Goal: Task Accomplishment & Management: Use online tool/utility

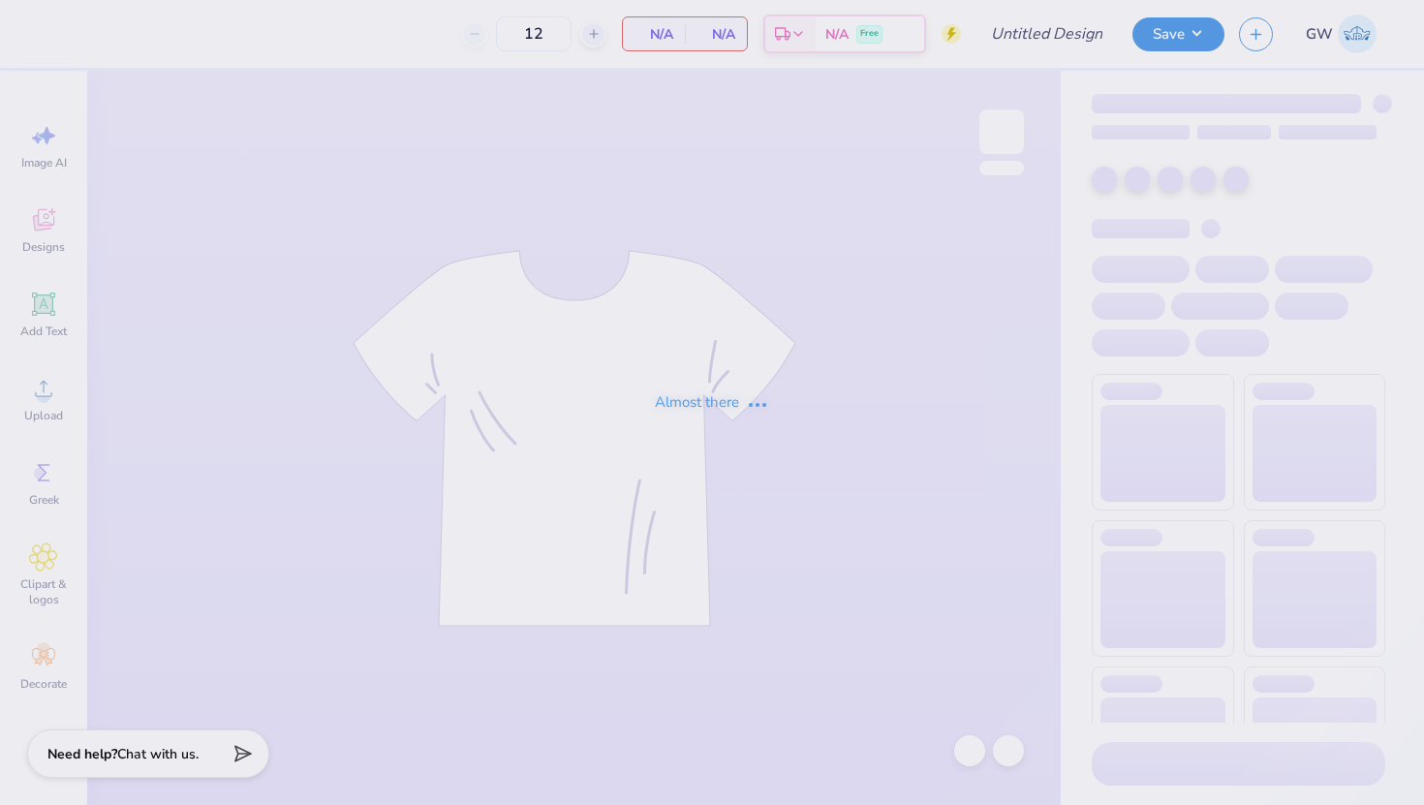
type input "SNU Homecoming 2025"
type input "50"
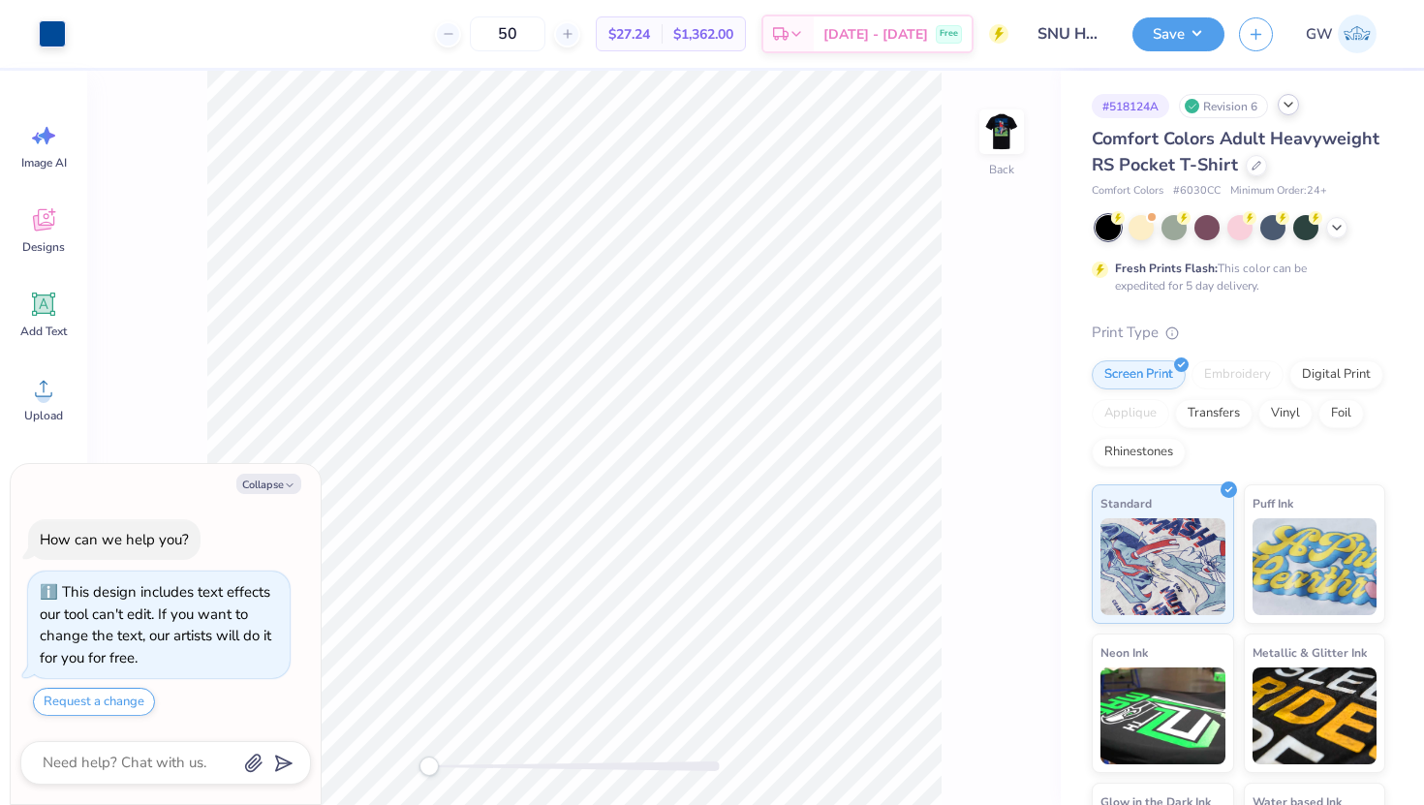
click at [1291, 108] on icon at bounding box center [1287, 104] width 15 height 15
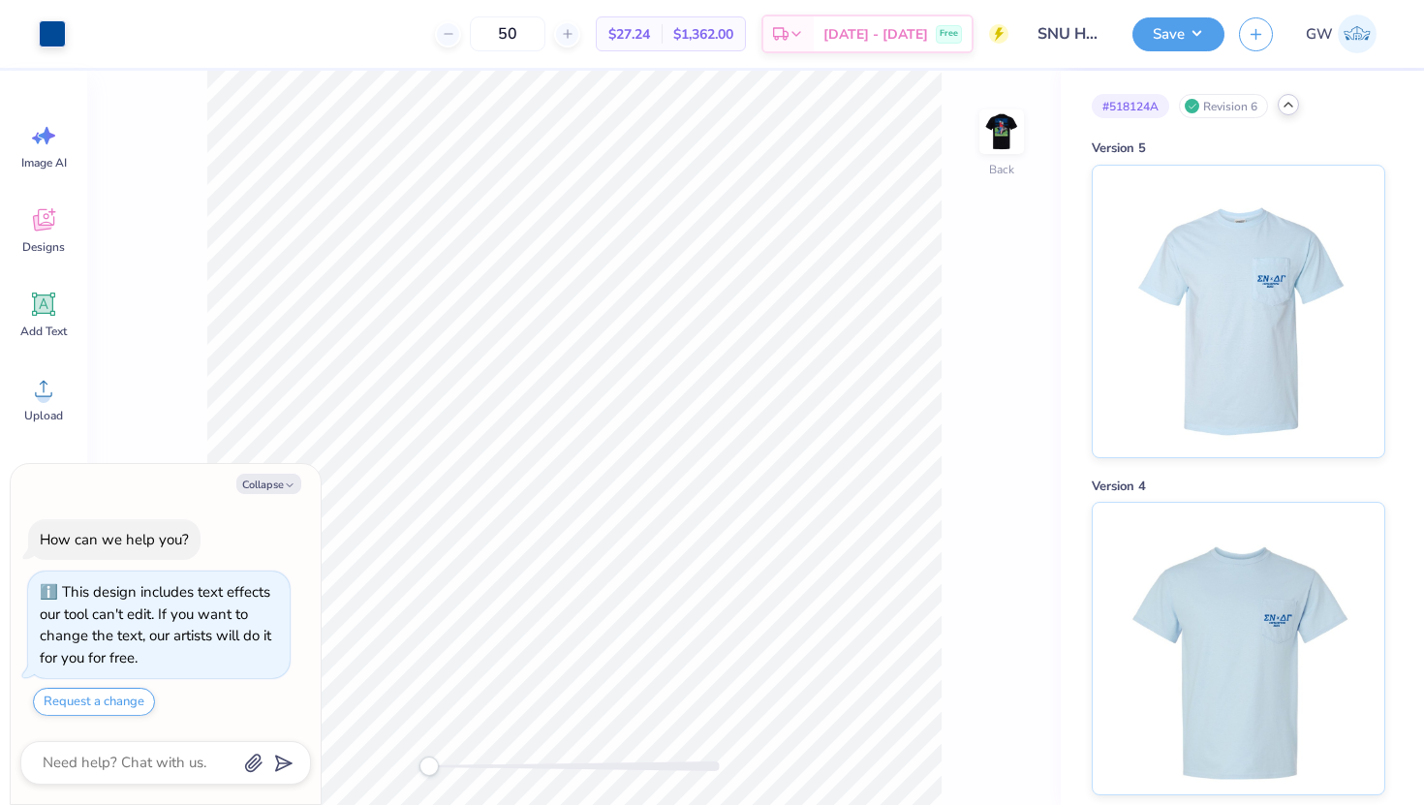
click at [1289, 104] on icon at bounding box center [1287, 104] width 15 height 15
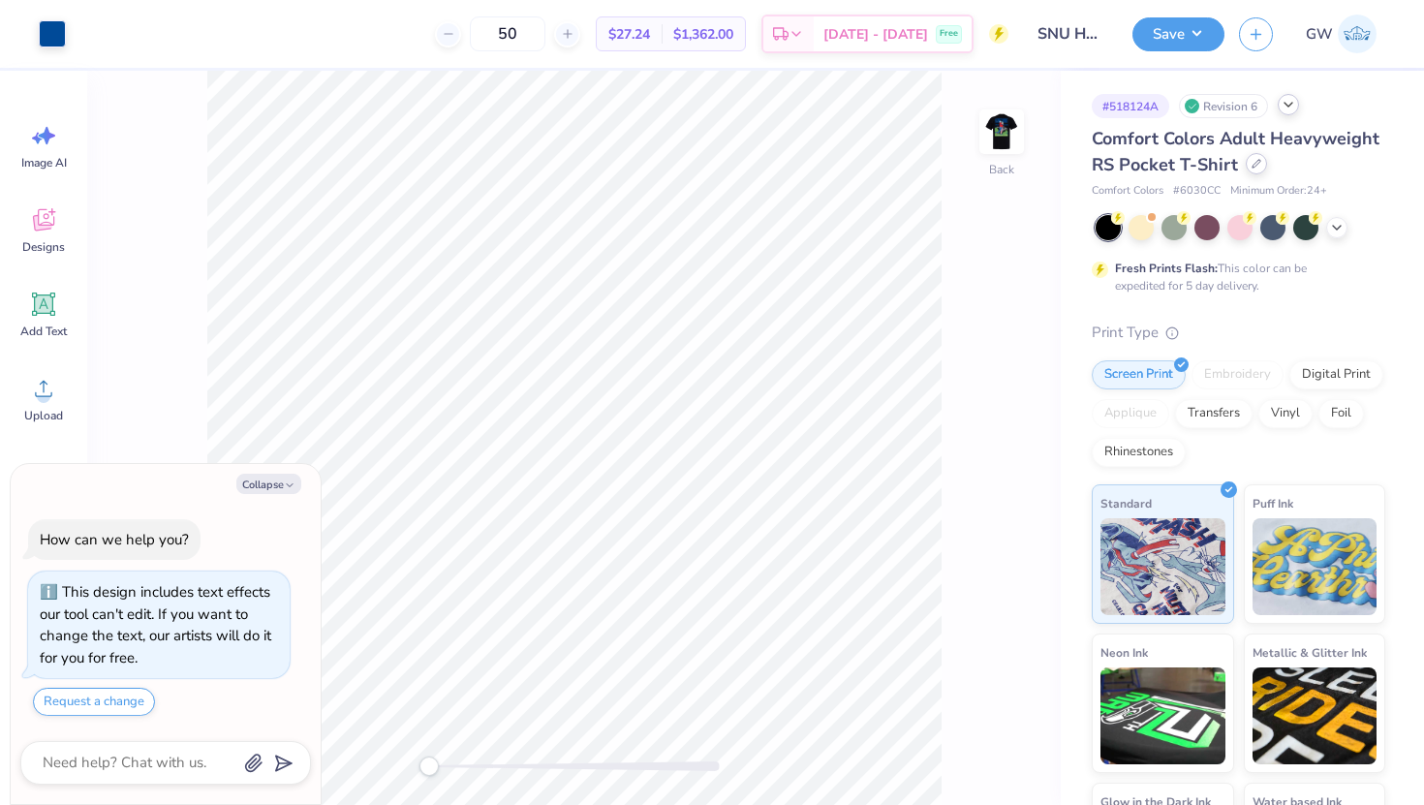
click at [1254, 171] on div at bounding box center [1256, 163] width 21 height 21
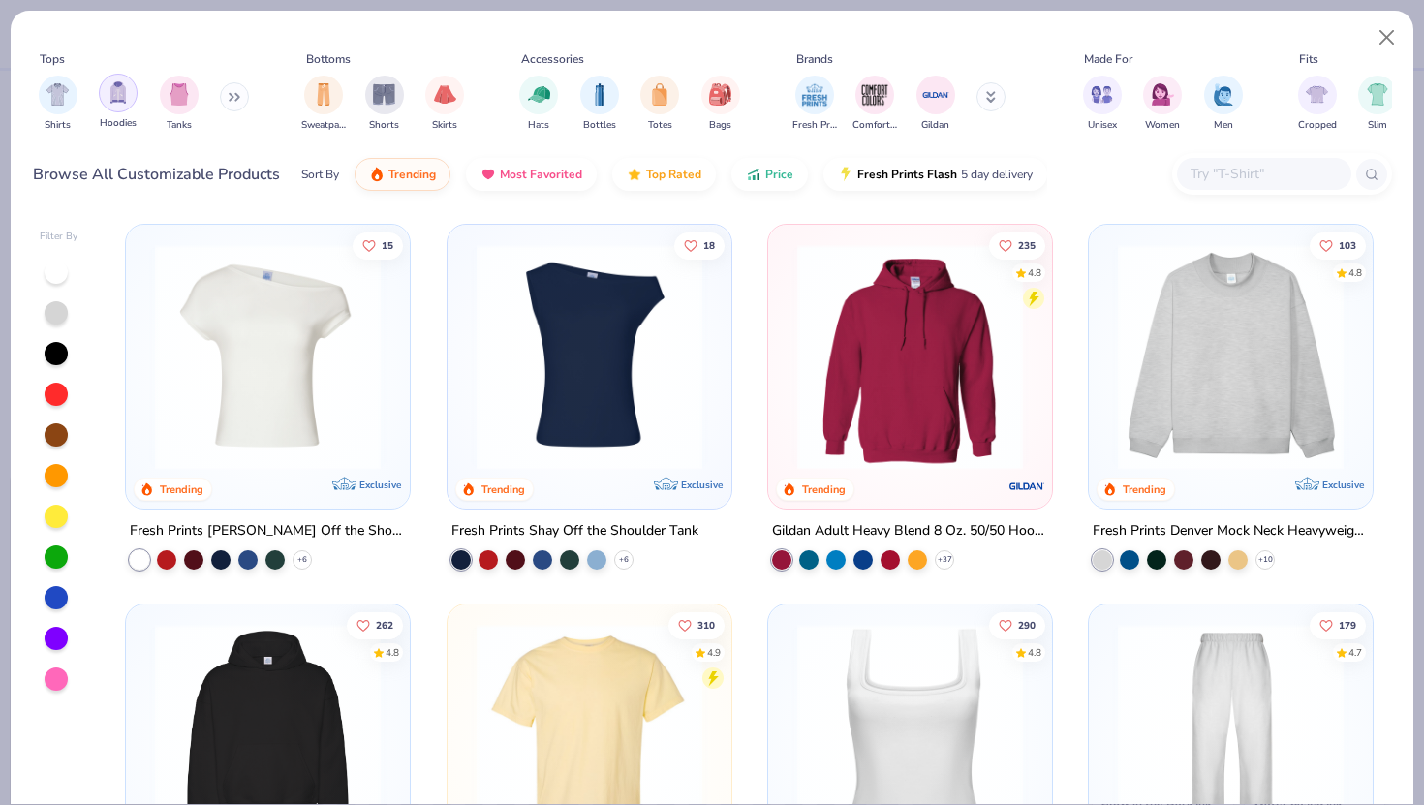
click at [125, 108] on div "filter for Hoodies" at bounding box center [118, 93] width 39 height 39
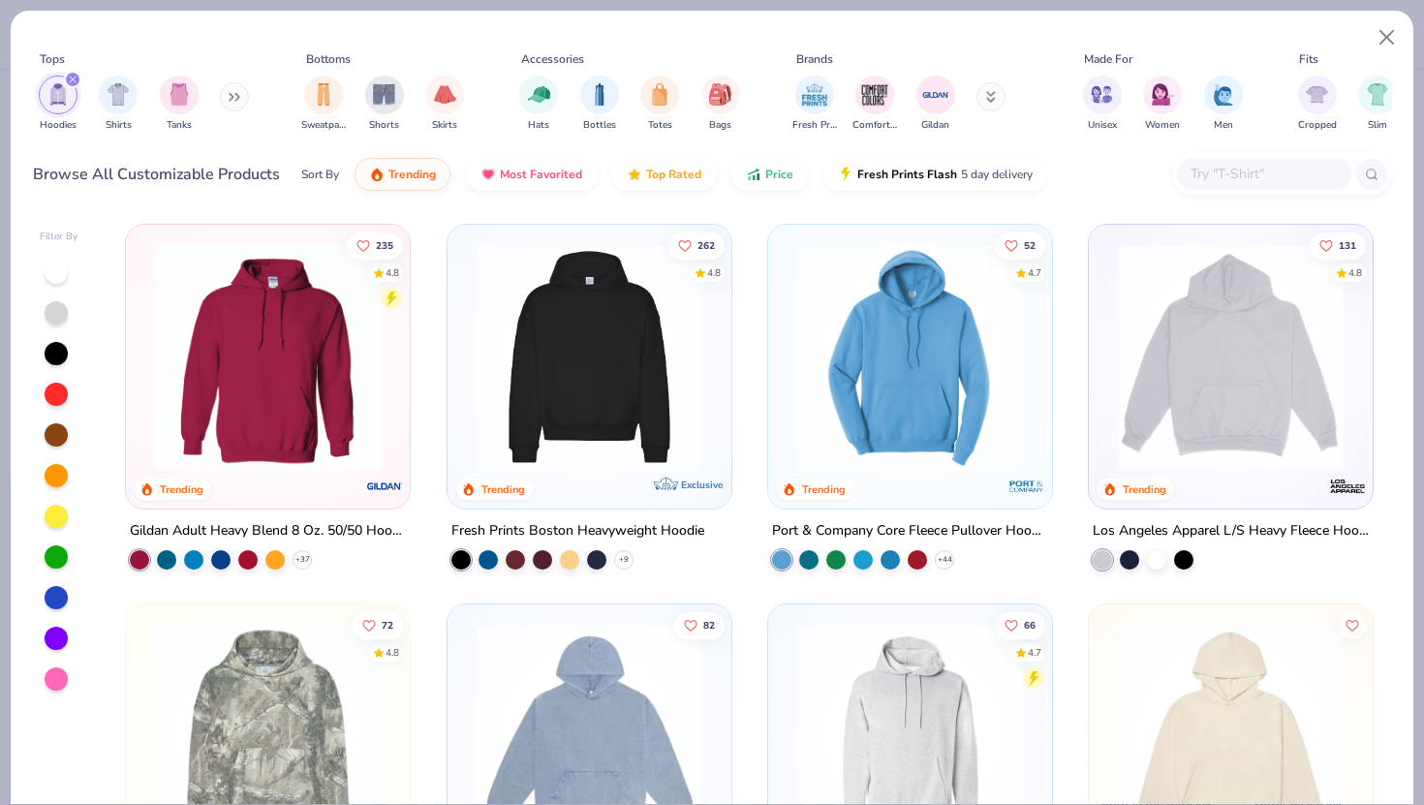
click at [241, 320] on img at bounding box center [267, 357] width 245 height 226
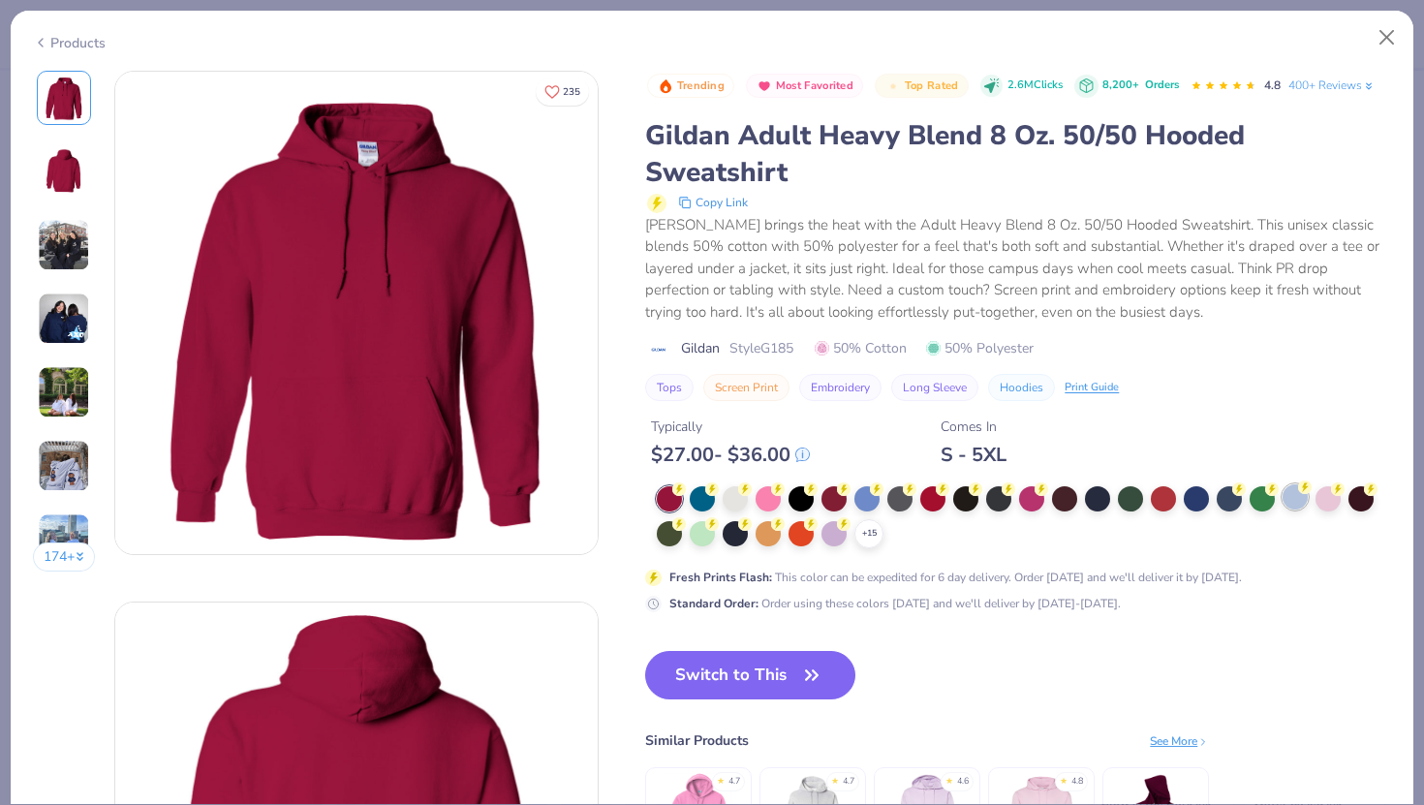
click at [1298, 493] on icon at bounding box center [1305, 487] width 14 height 14
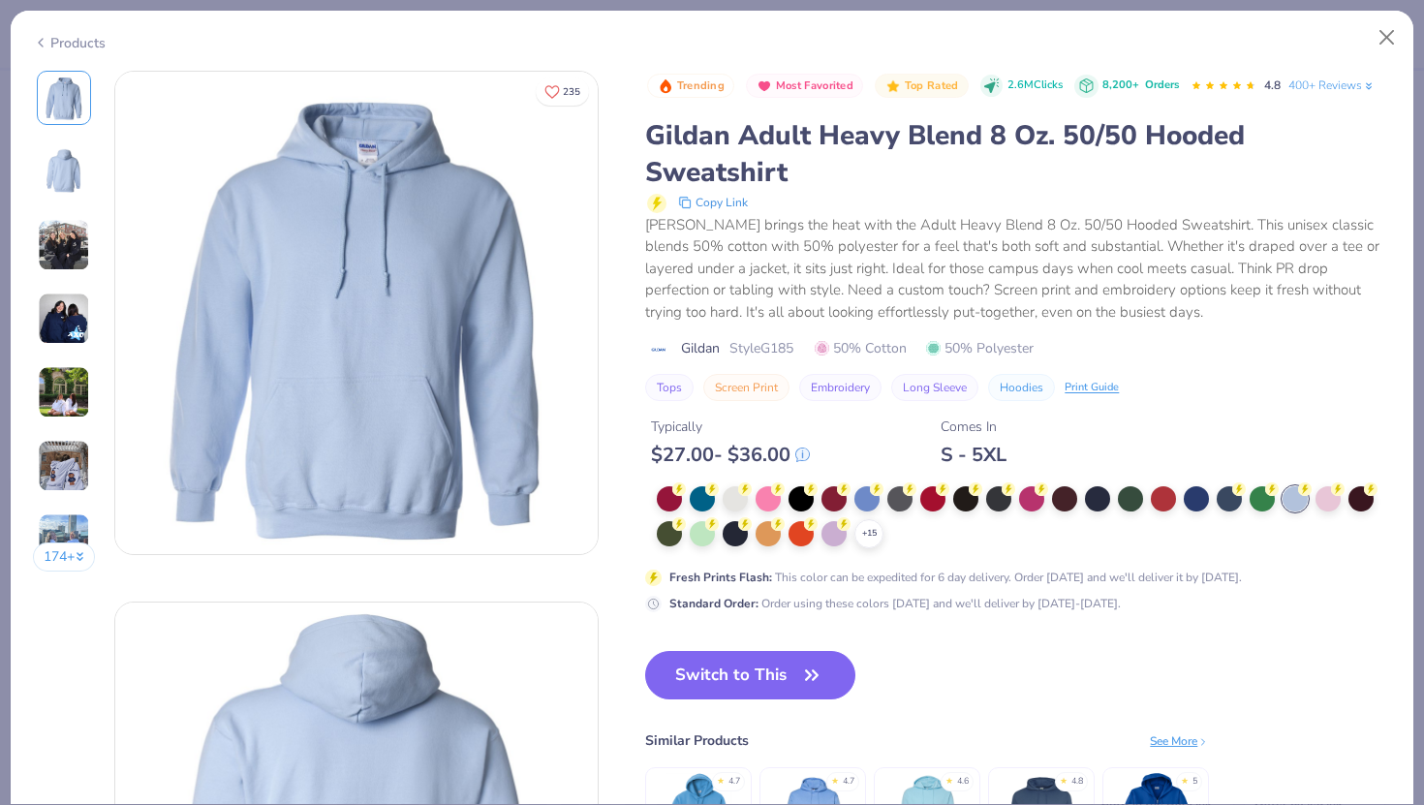
click at [757, 680] on button "Switch to This" at bounding box center [750, 675] width 210 height 48
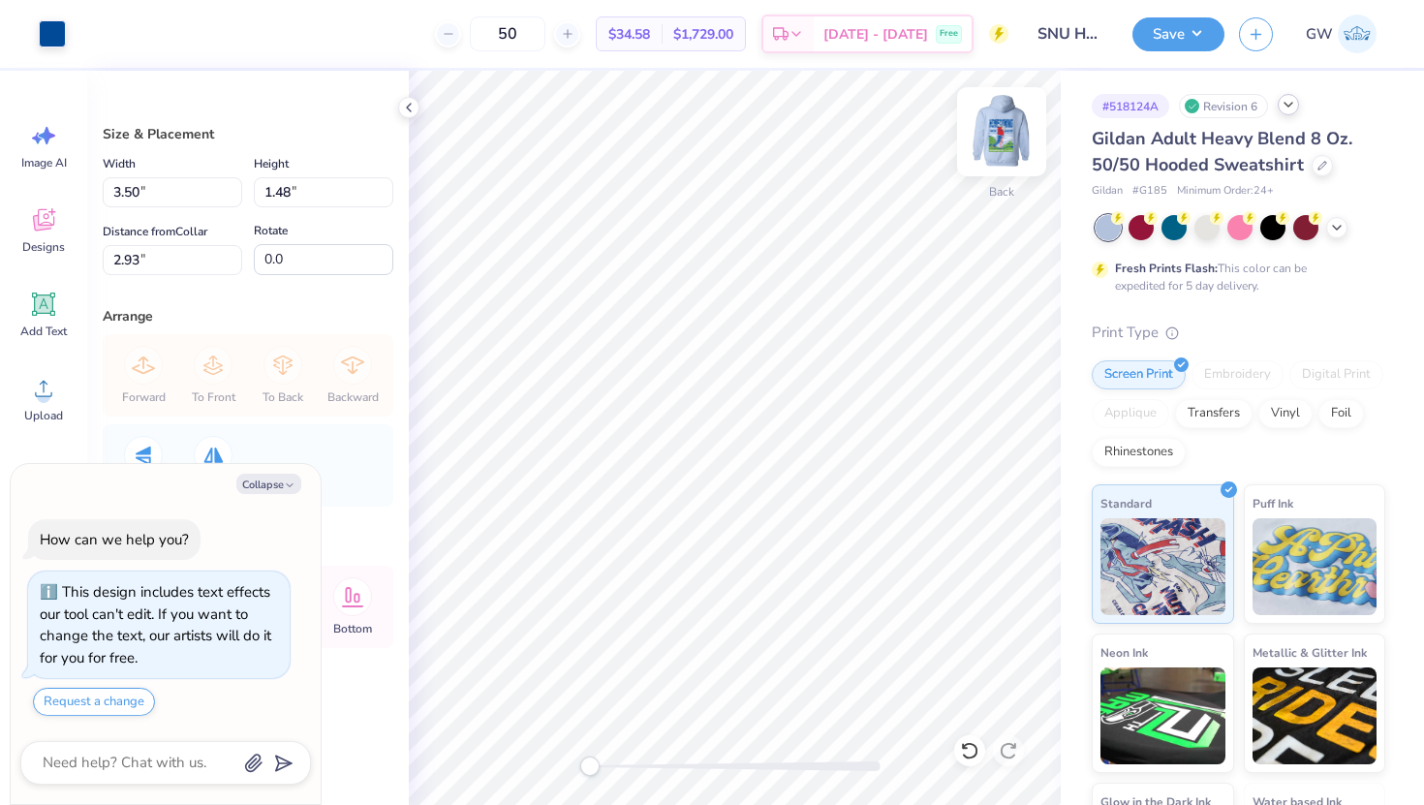
click at [996, 153] on img at bounding box center [1001, 131] width 77 height 77
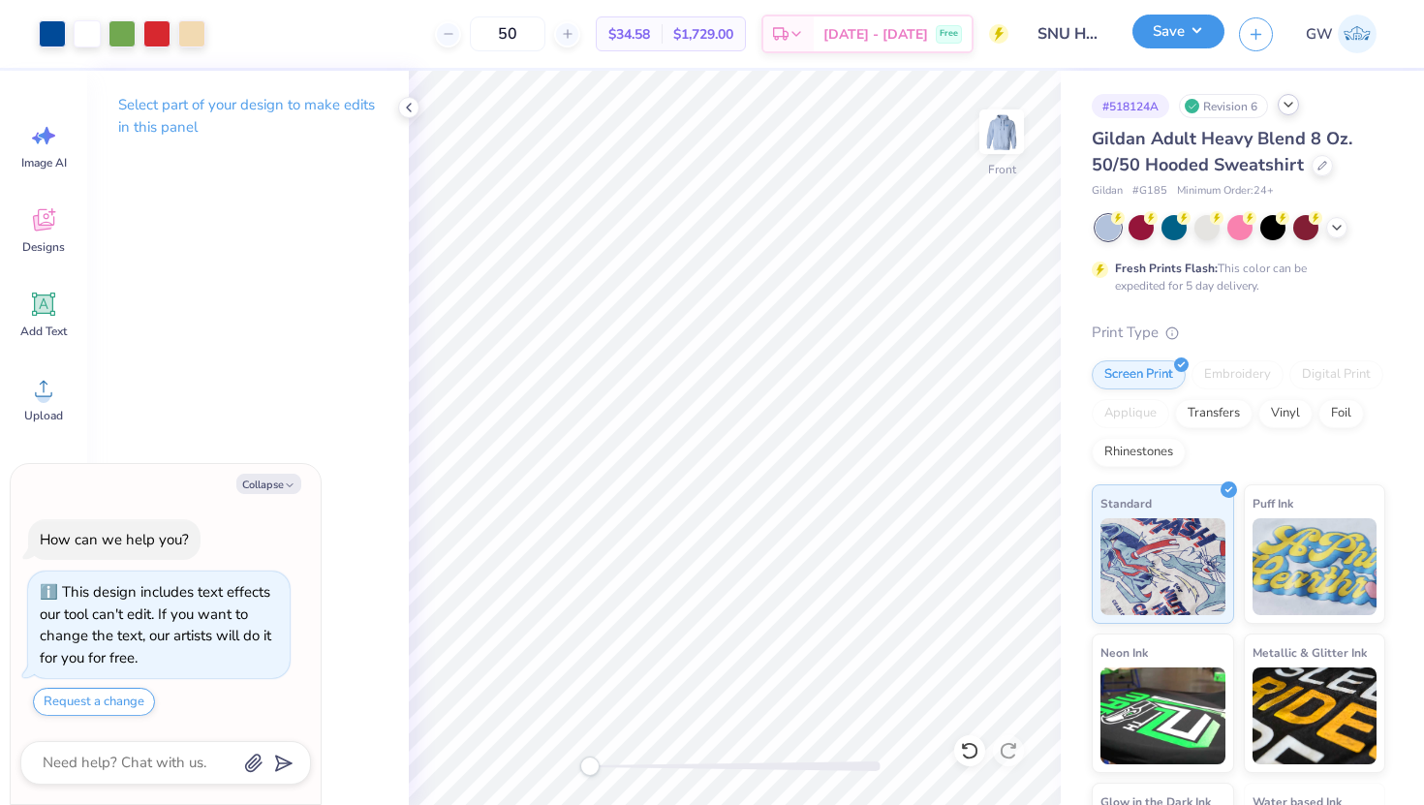
click at [1169, 16] on button "Save" at bounding box center [1178, 32] width 92 height 34
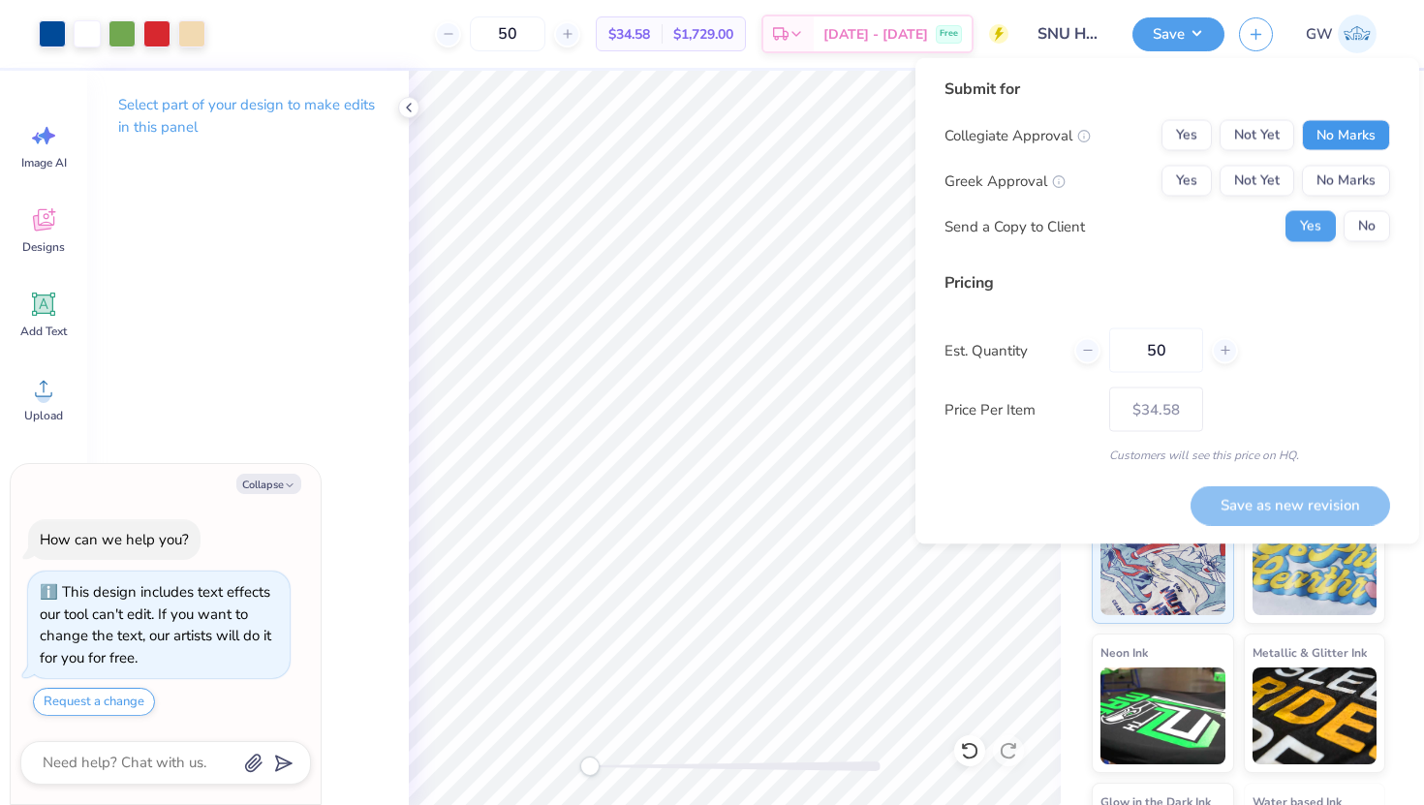
click at [1347, 129] on button "No Marks" at bounding box center [1346, 135] width 88 height 31
click at [1189, 188] on button "Yes" at bounding box center [1186, 181] width 50 height 31
click at [1302, 500] on button "Save as new revision" at bounding box center [1290, 505] width 200 height 40
type textarea "x"
type input "– –"
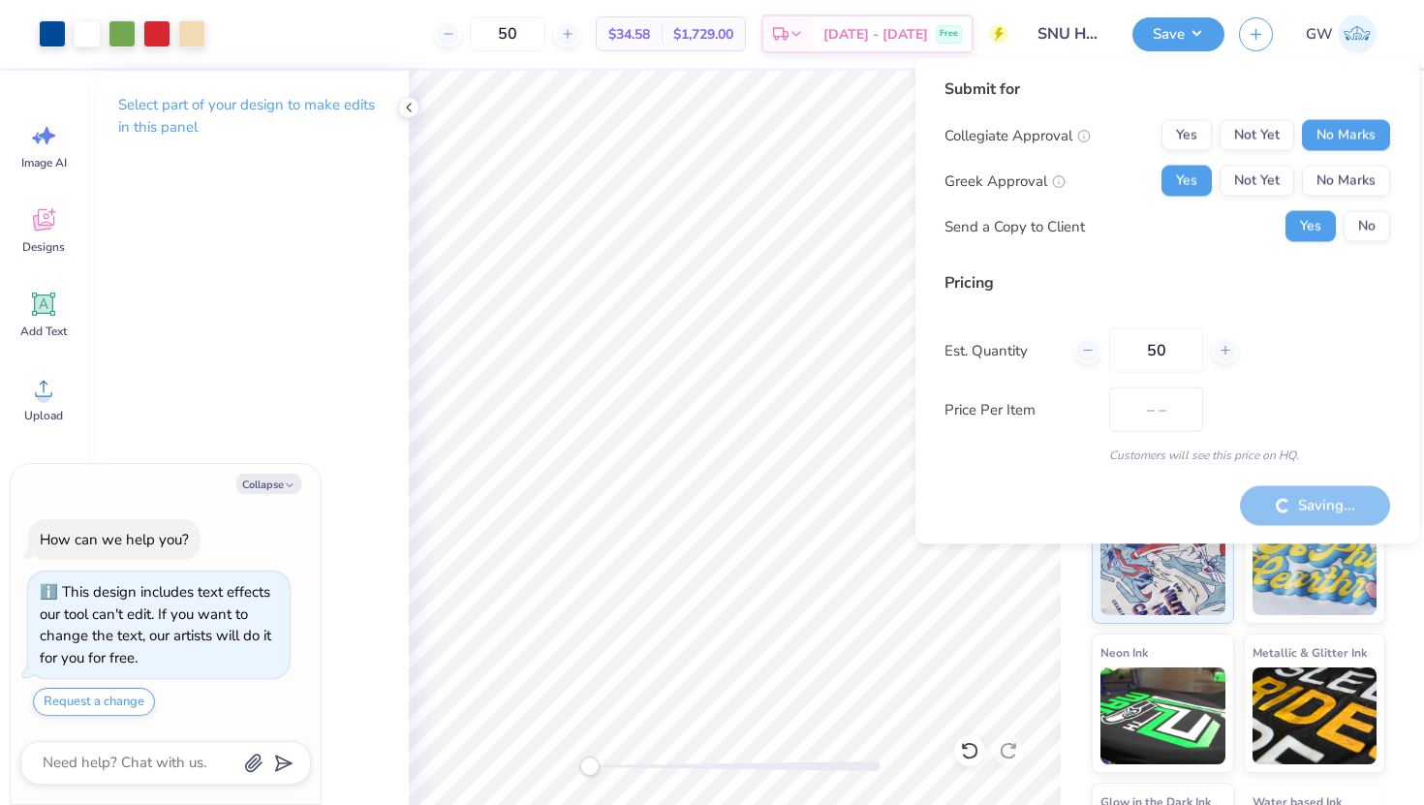
type textarea "x"
type input "$34.58"
type textarea "x"
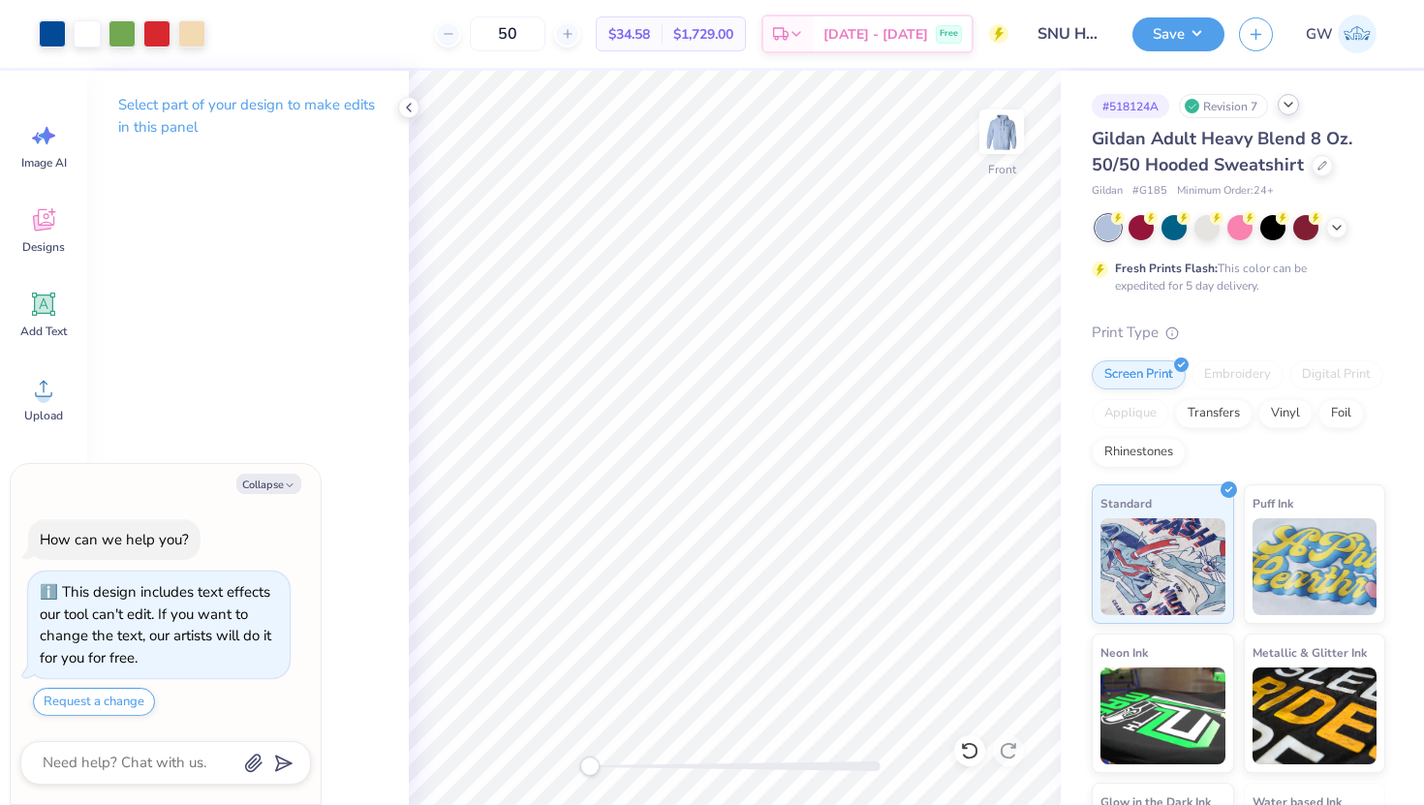
click at [1379, 53] on div "Design Saved" at bounding box center [1236, 59] width 344 height 88
